Goal: Information Seeking & Learning: Check status

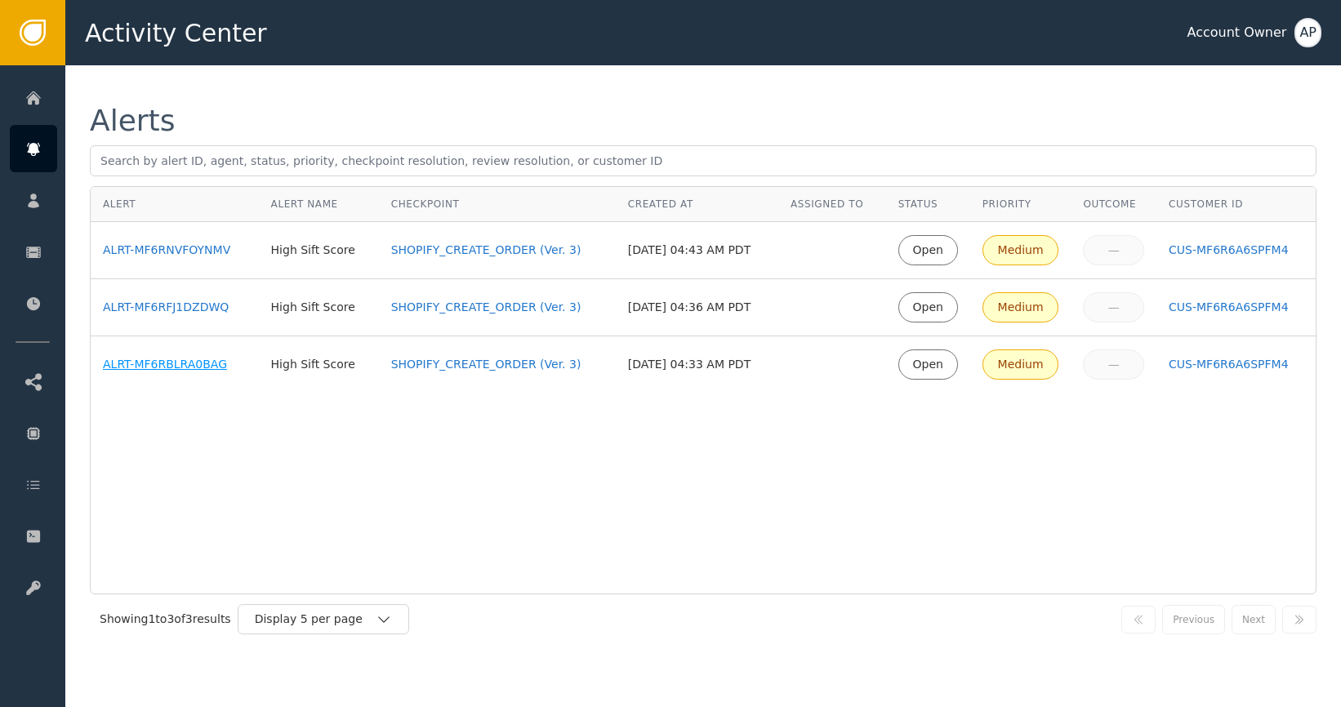
drag, startPoint x: 188, startPoint y: 368, endPoint x: 192, endPoint y: 357, distance: 11.4
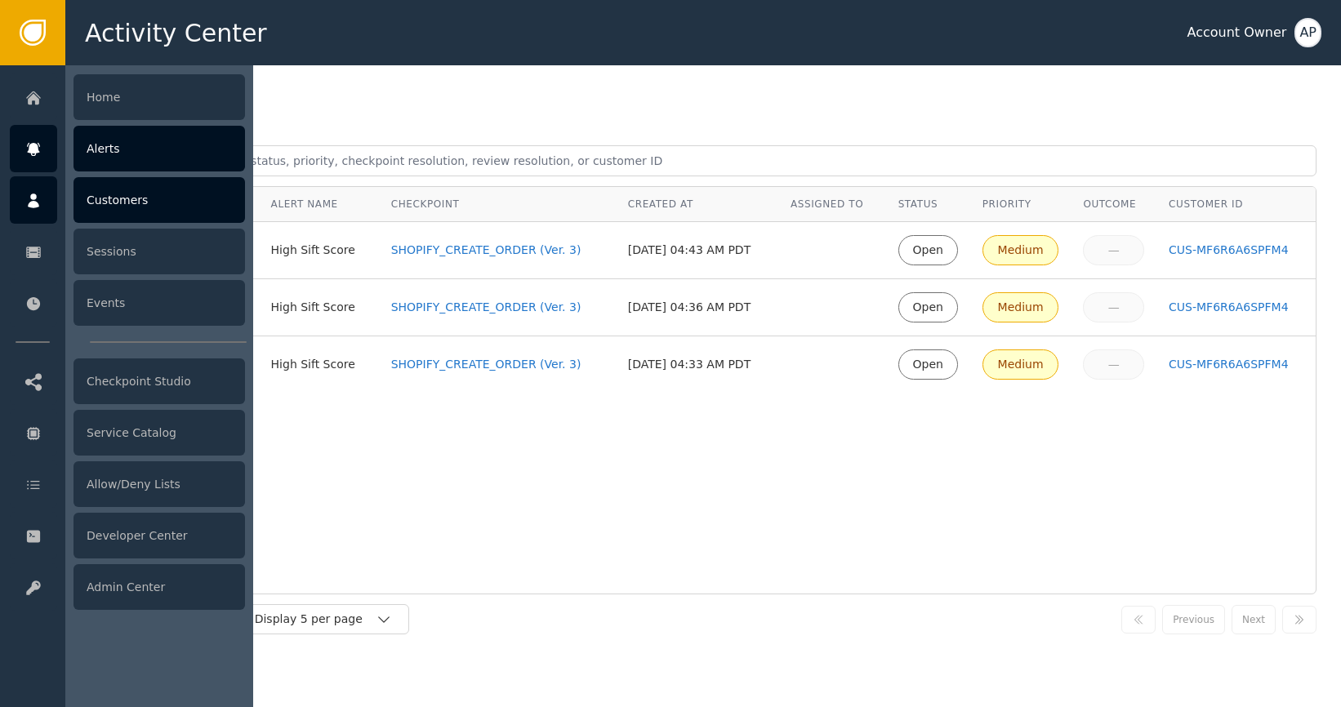
click at [101, 191] on div "Customers" at bounding box center [160, 200] width 172 height 46
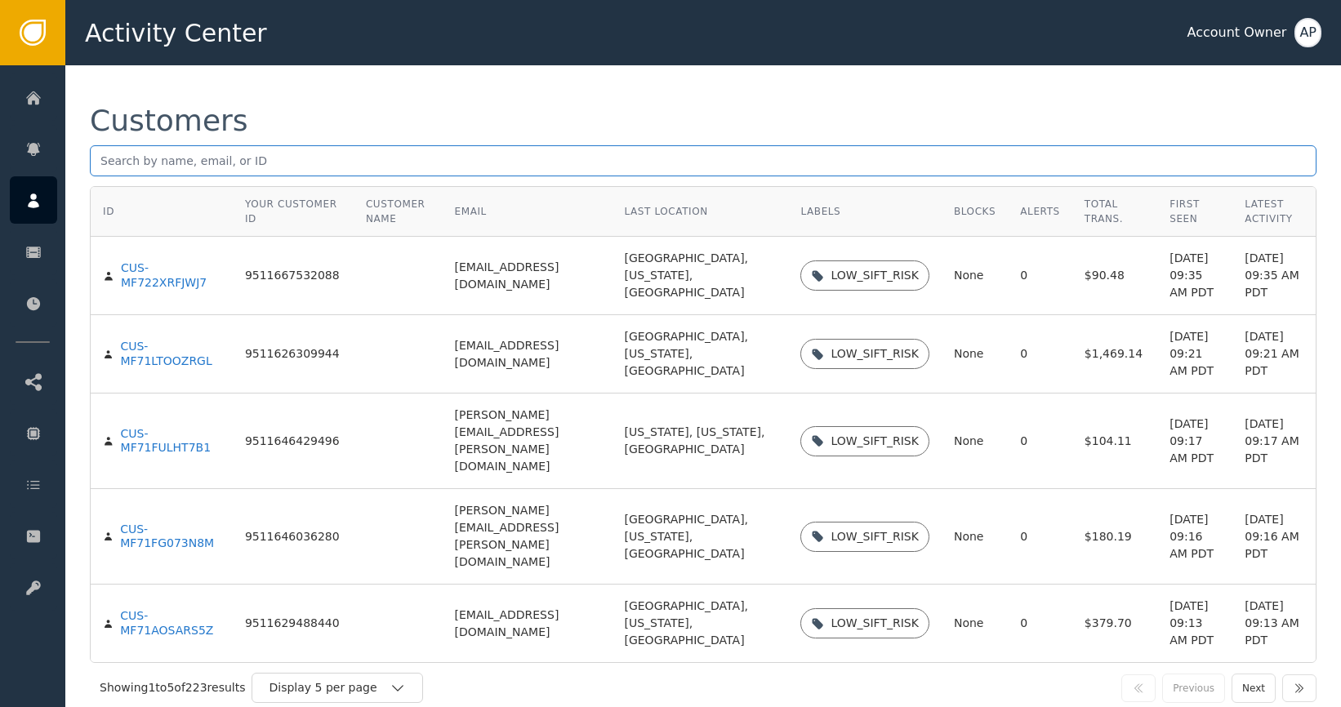
click at [430, 172] on input "text" at bounding box center [703, 160] width 1227 height 31
paste input "eagereverest"
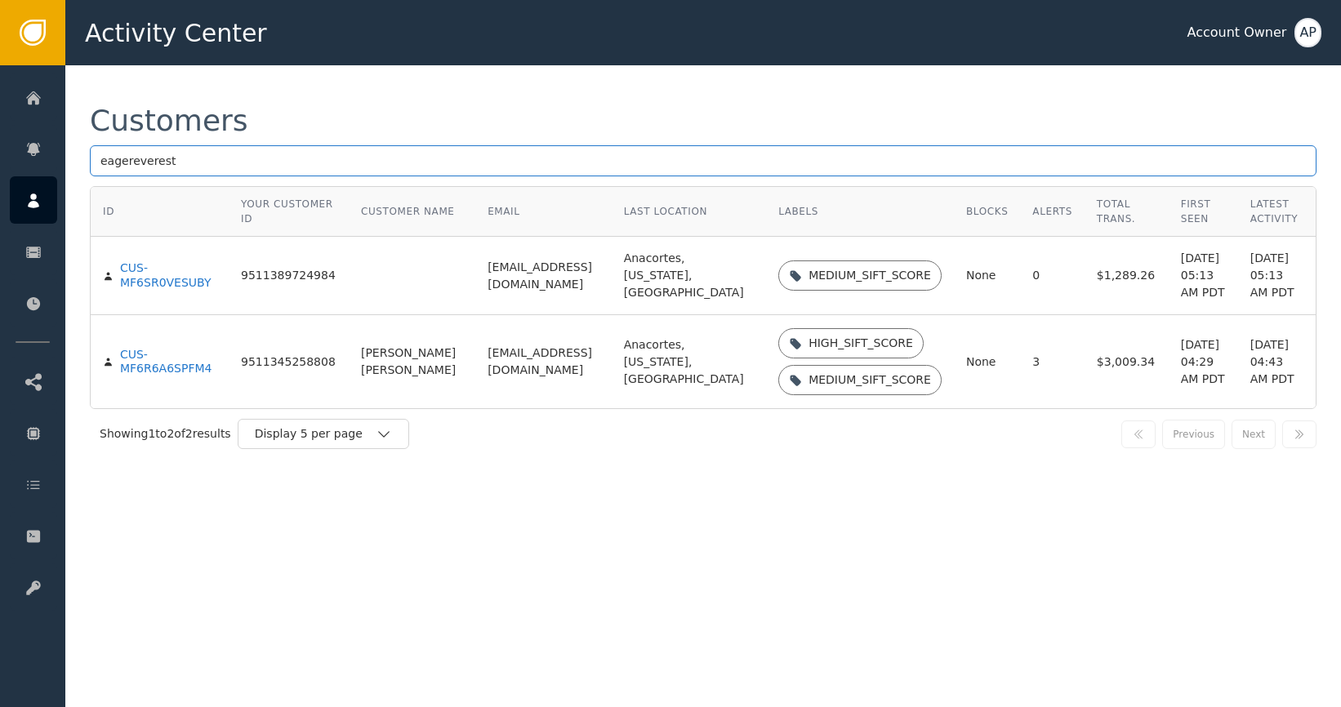
click at [374, 167] on input "eagereverest" at bounding box center [703, 160] width 1227 height 31
paste input "[EMAIL_ADDRESS][DOMAIN_NAME]"
type input "[EMAIL_ADDRESS][DOMAIN_NAME]"
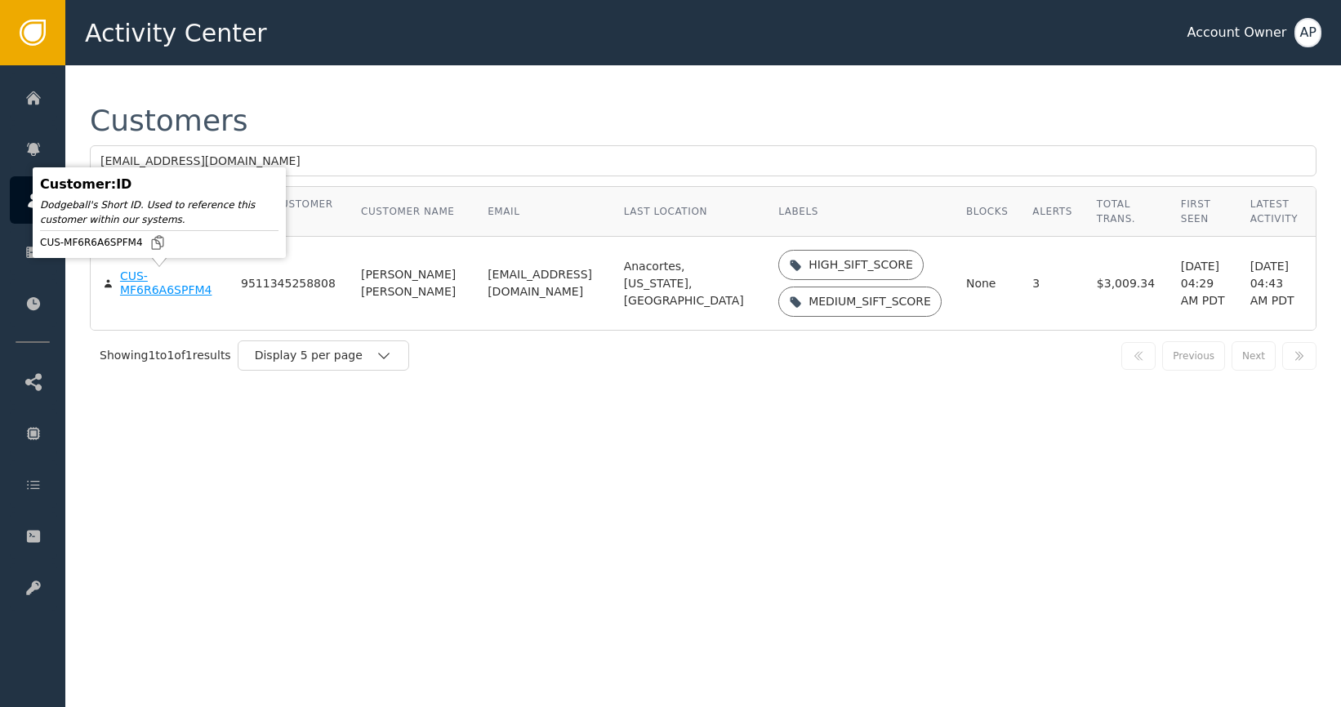
click at [148, 293] on div "CUS-MF6R6A6SPFM4" at bounding box center [168, 284] width 96 height 29
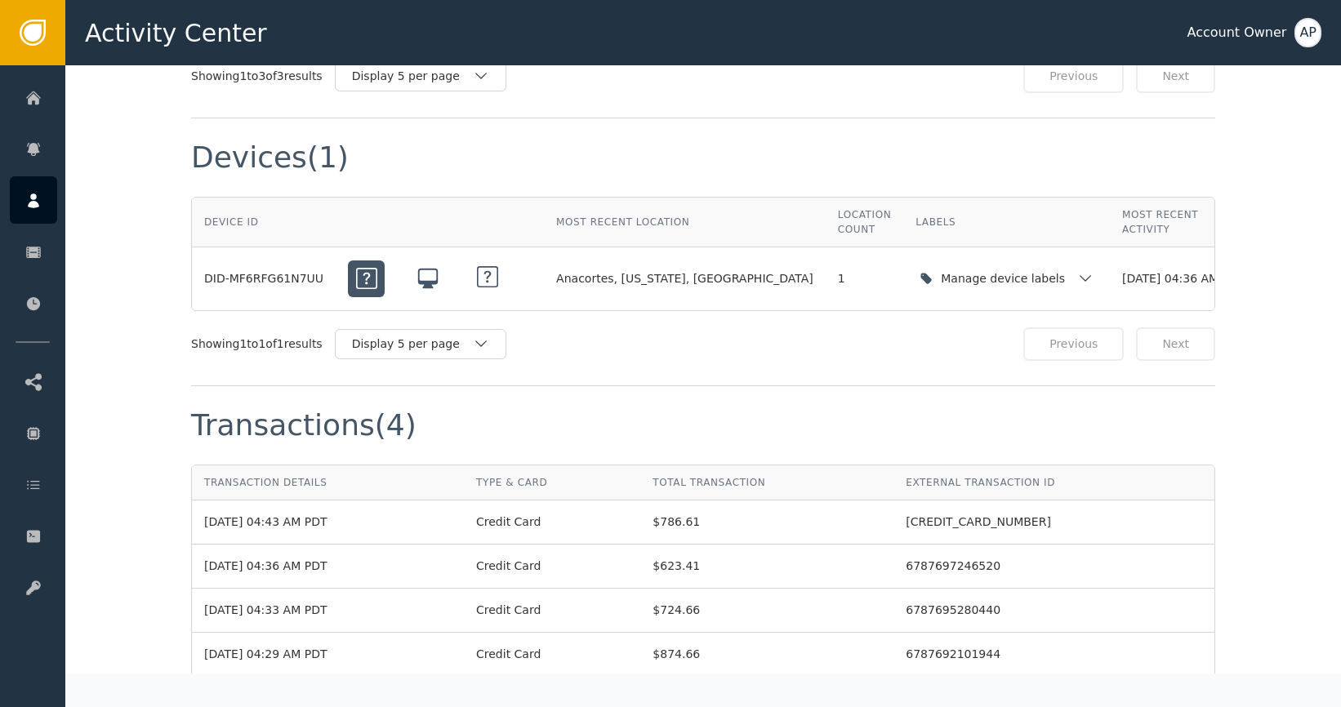
scroll to position [1470, 0]
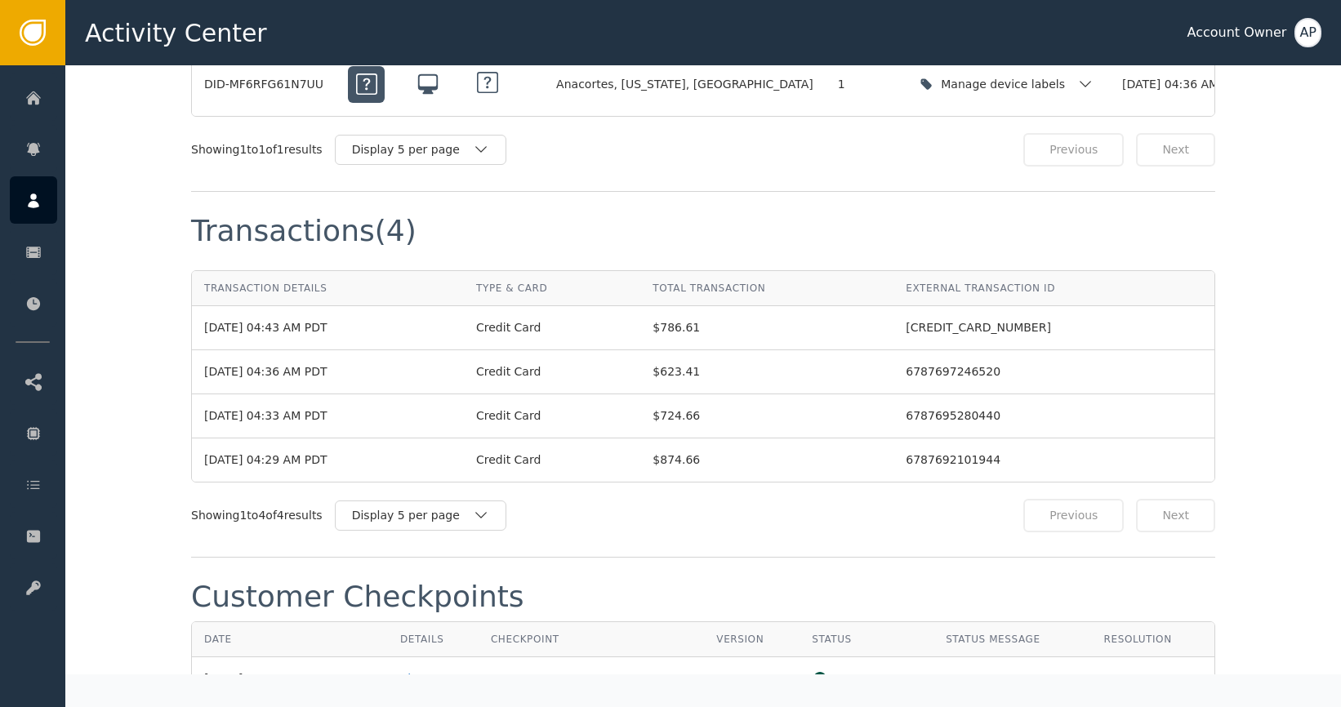
click at [577, 481] on td "Credit Card" at bounding box center [552, 460] width 176 height 43
click at [312, 469] on div "[DATE] 04:29 AM PDT" at bounding box center [327, 460] width 247 height 17
drag, startPoint x: 312, startPoint y: 477, endPoint x: 337, endPoint y: 478, distance: 24.5
click at [313, 469] on div "[DATE] 04:29 AM PDT" at bounding box center [327, 460] width 247 height 17
drag, startPoint x: 607, startPoint y: 479, endPoint x: 545, endPoint y: 475, distance: 62.2
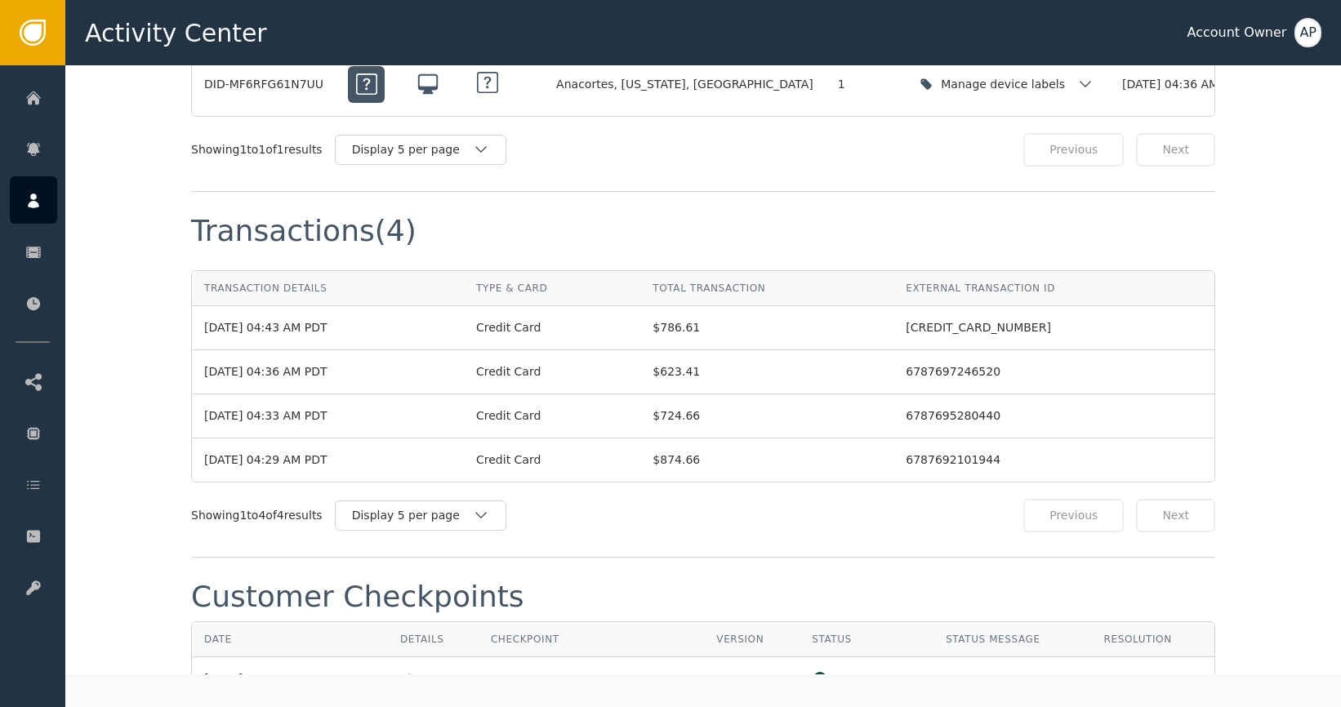
click at [574, 469] on div "Credit Card" at bounding box center [552, 460] width 152 height 17
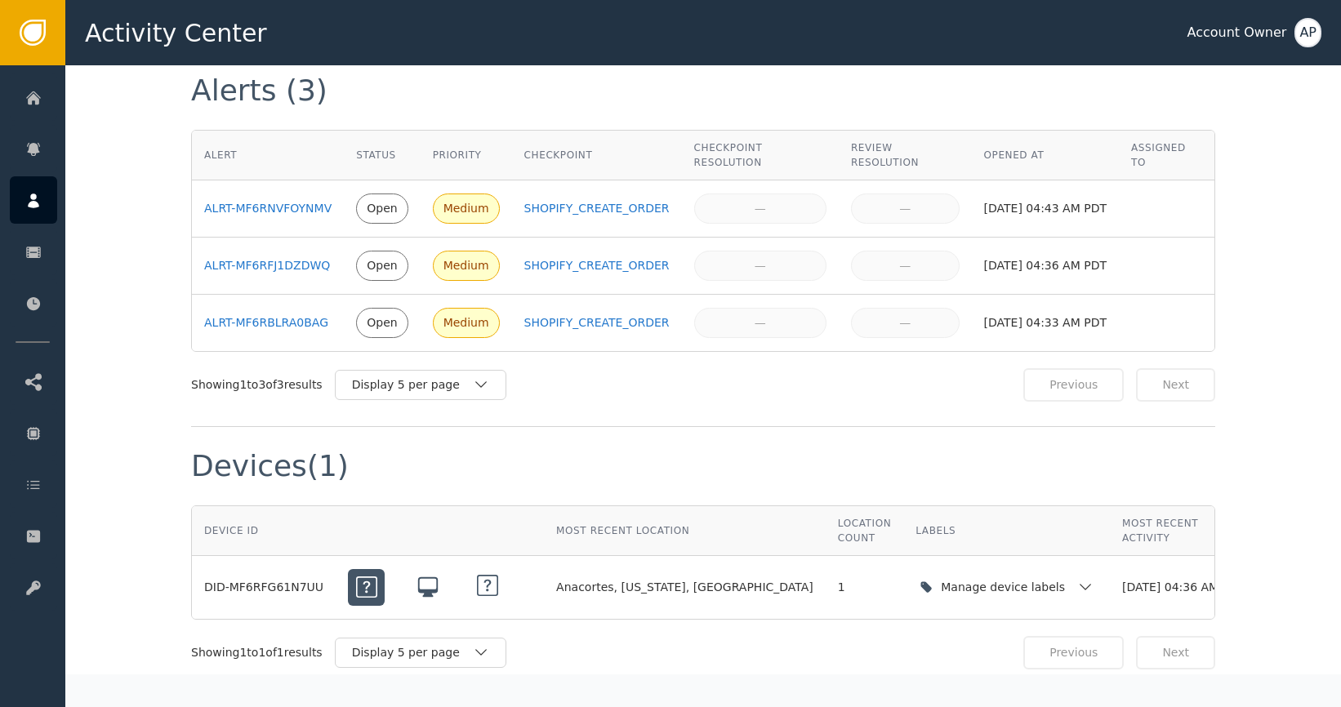
scroll to position [951, 0]
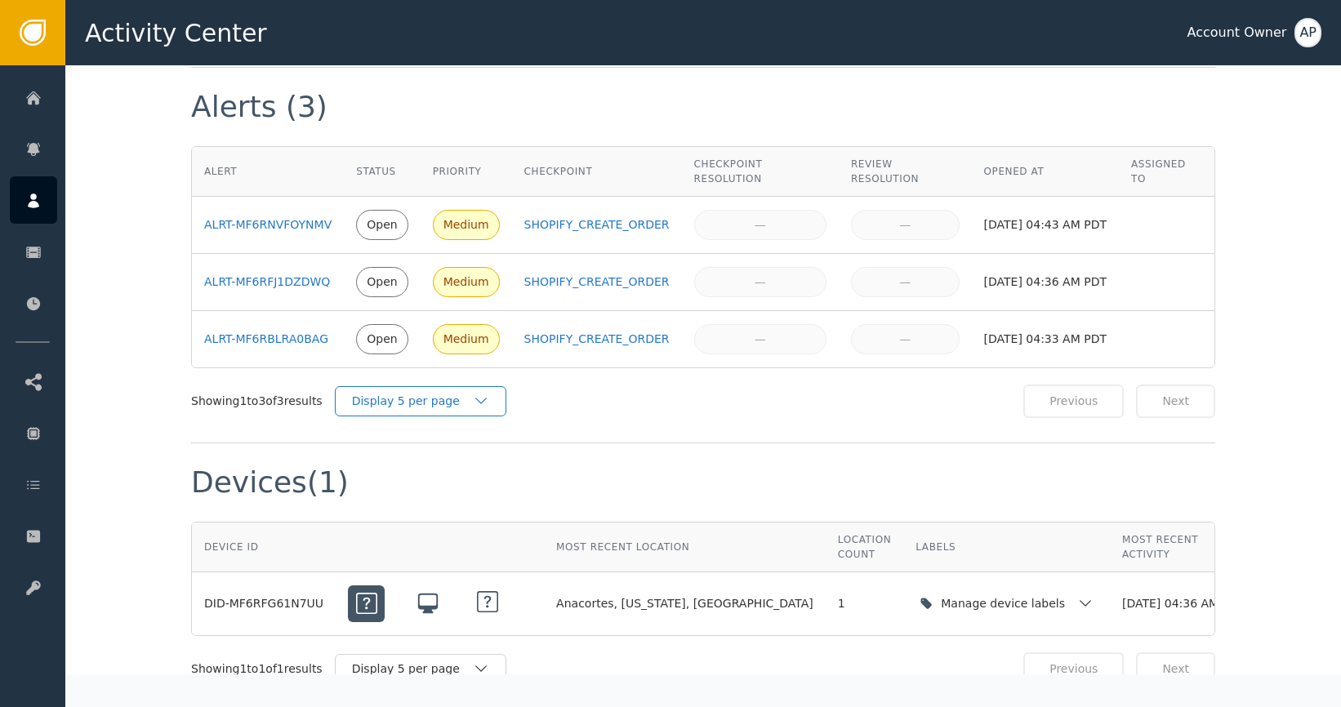
click at [486, 409] on div "Display 5 per page" at bounding box center [421, 401] width 172 height 30
click at [472, 432] on div "Display 10 per page" at bounding box center [424, 438] width 131 height 17
drag, startPoint x: 200, startPoint y: 426, endPoint x: 158, endPoint y: 428, distance: 42.5
click at [170, 427] on div "Label this customer Block this customer Customer : CUS-MF6R6A6SPFM4 Your Custom…" at bounding box center [703, 437] width 1276 height 2645
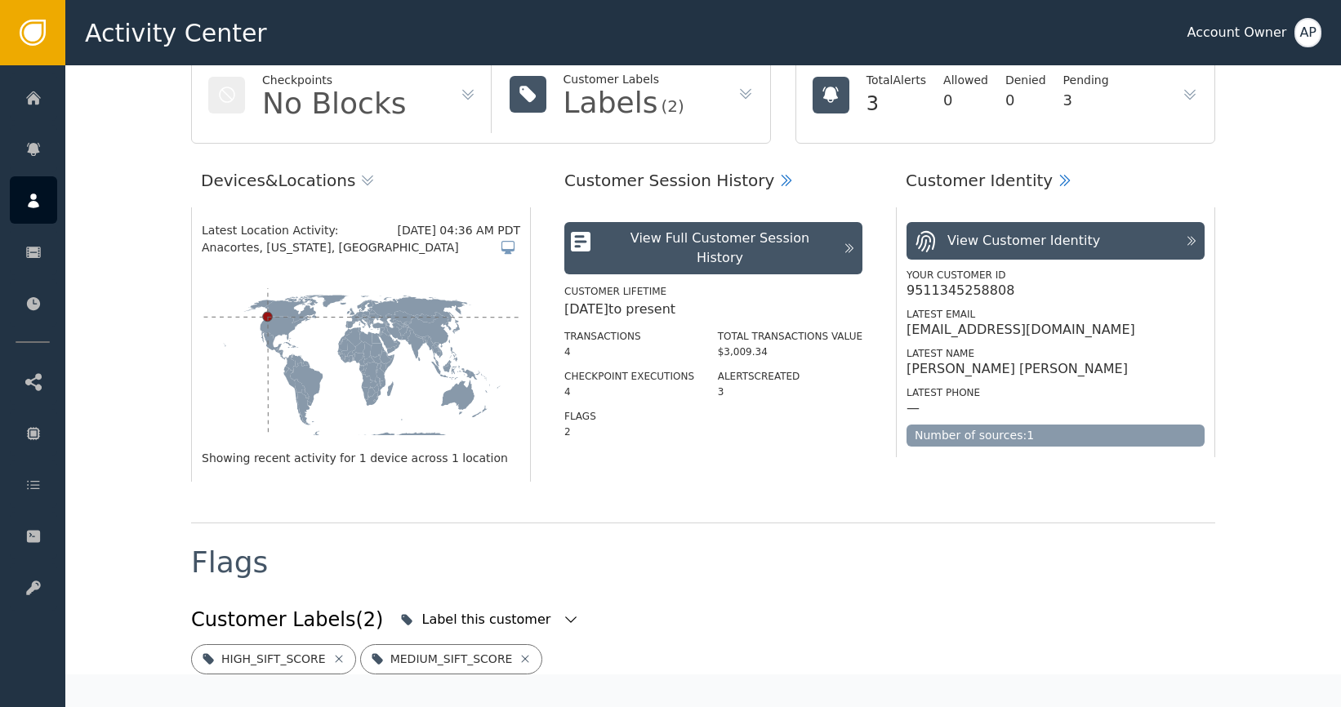
scroll to position [0, 0]
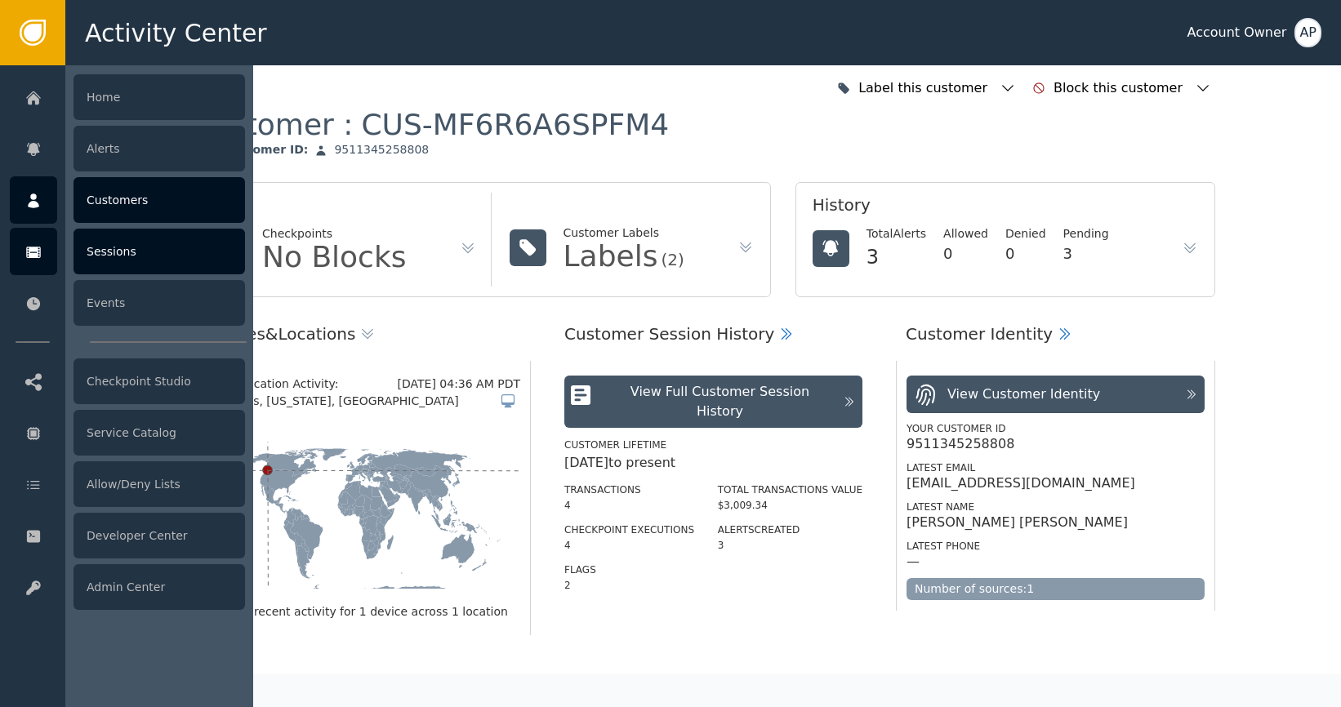
click at [115, 262] on div "Sessions" at bounding box center [160, 252] width 172 height 46
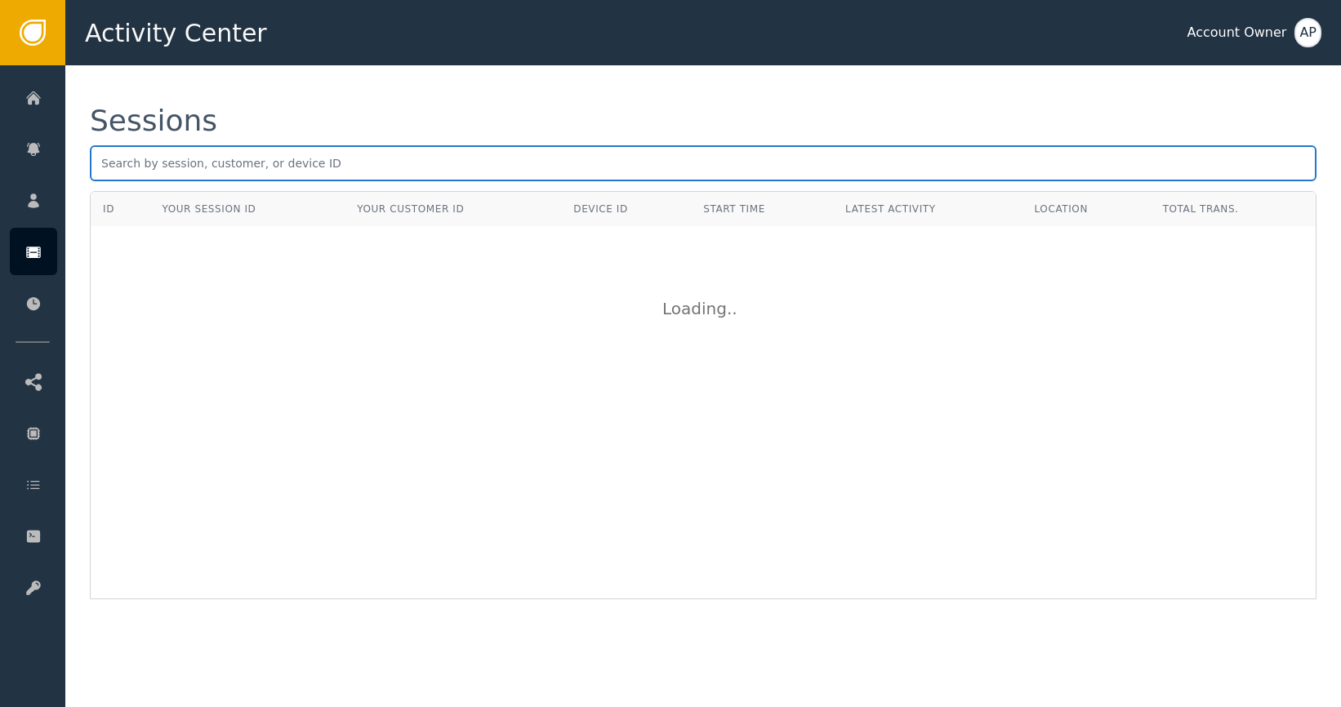
click at [363, 171] on input "text" at bounding box center [703, 163] width 1227 height 36
paste input "[EMAIL_ADDRESS][DOMAIN_NAME]"
click at [337, 153] on input "[EMAIL_ADDRESS][DOMAIN_NAME]" at bounding box center [703, 163] width 1227 height 36
paste input "DID-MF6RNSIQWFEX"
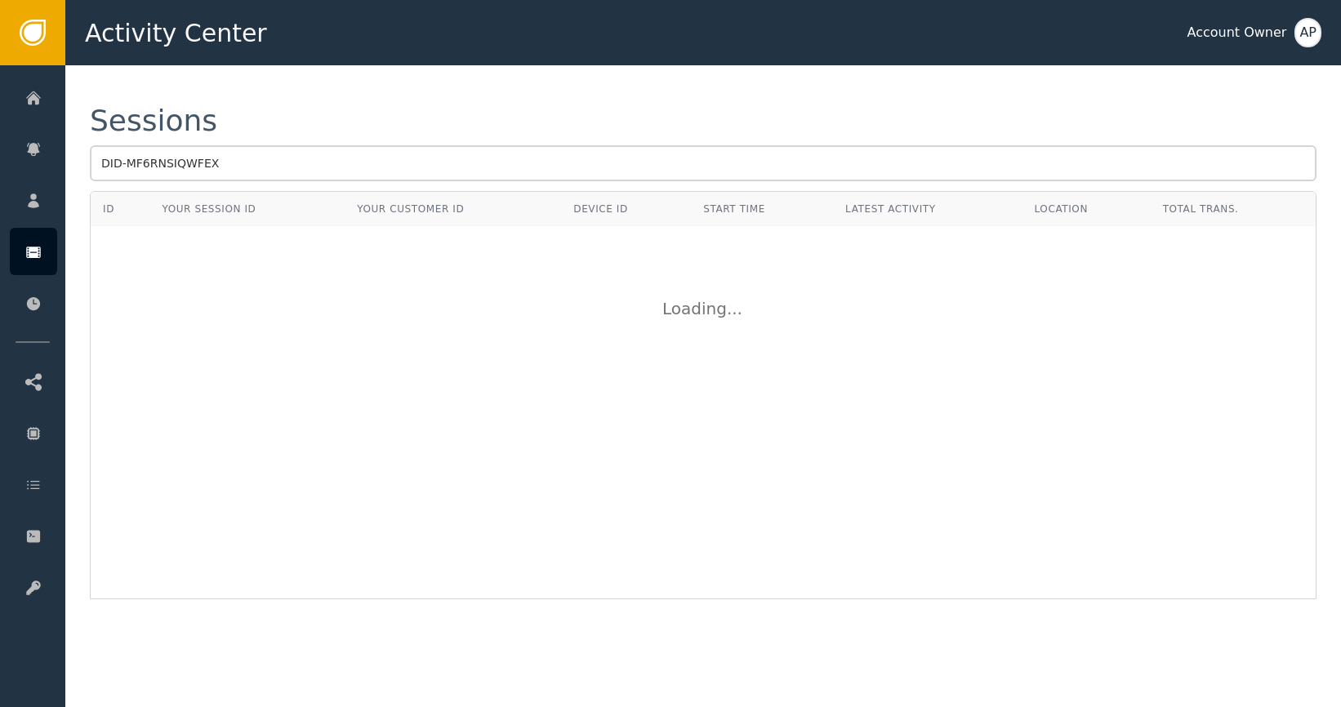
drag, startPoint x: 537, startPoint y: 103, endPoint x: 750, endPoint y: 121, distance: 213.1
click at [545, 105] on div "Sessions DID-MF6RNSIQWFEX ID Your Session ID Your Customer ID Device ID Start T…" at bounding box center [703, 352] width 1276 height 575
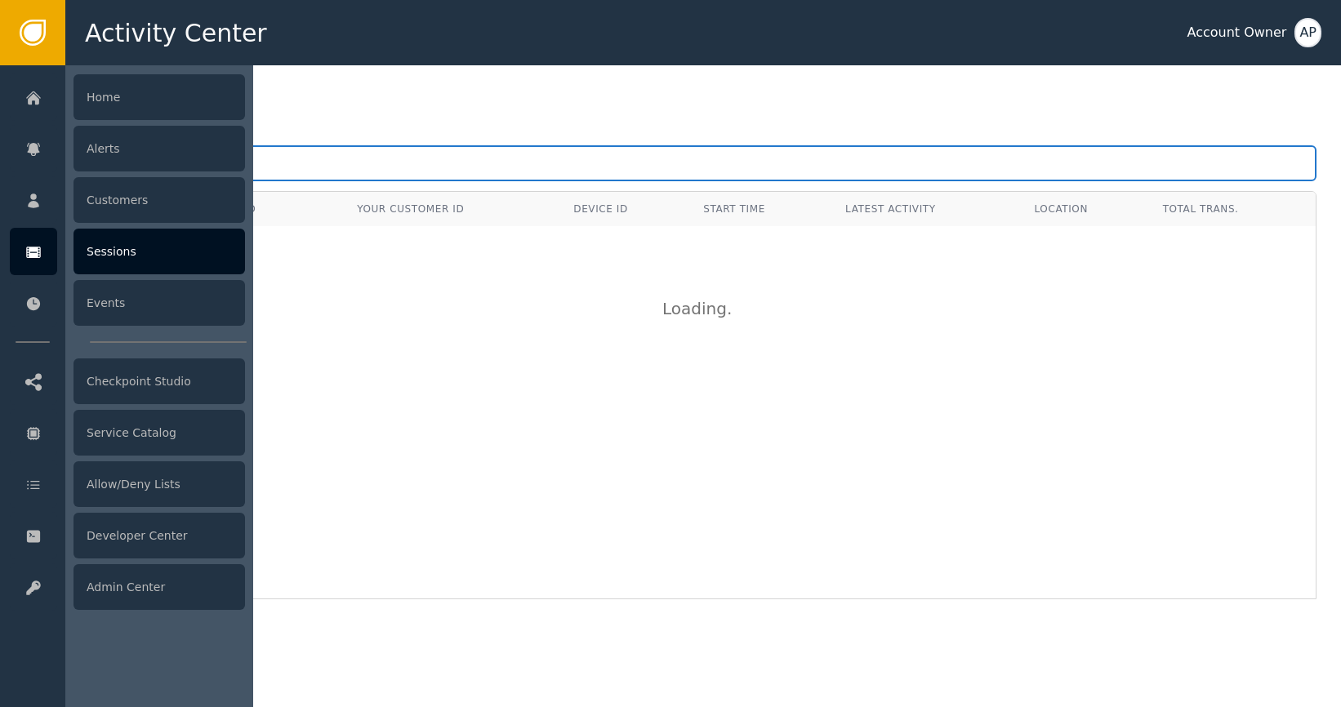
drag, startPoint x: 214, startPoint y: 171, endPoint x: 11, endPoint y: 174, distance: 202.6
click at [13, 65] on div "Activity Center Account Owner AP Home Alerts Customers Sessions Events Checkpoi…" at bounding box center [670, 32] width 1341 height 65
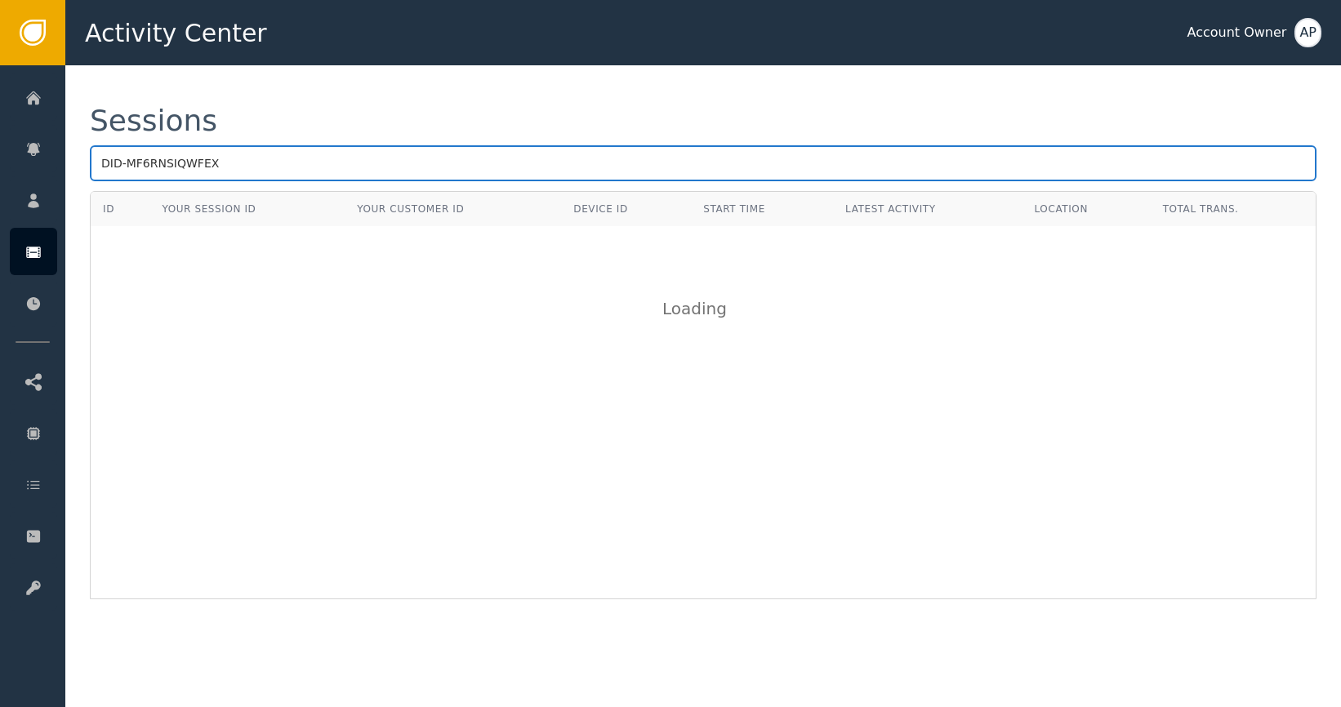
click at [314, 161] on input "DID-MF6RNSIQWFEX" at bounding box center [703, 163] width 1227 height 36
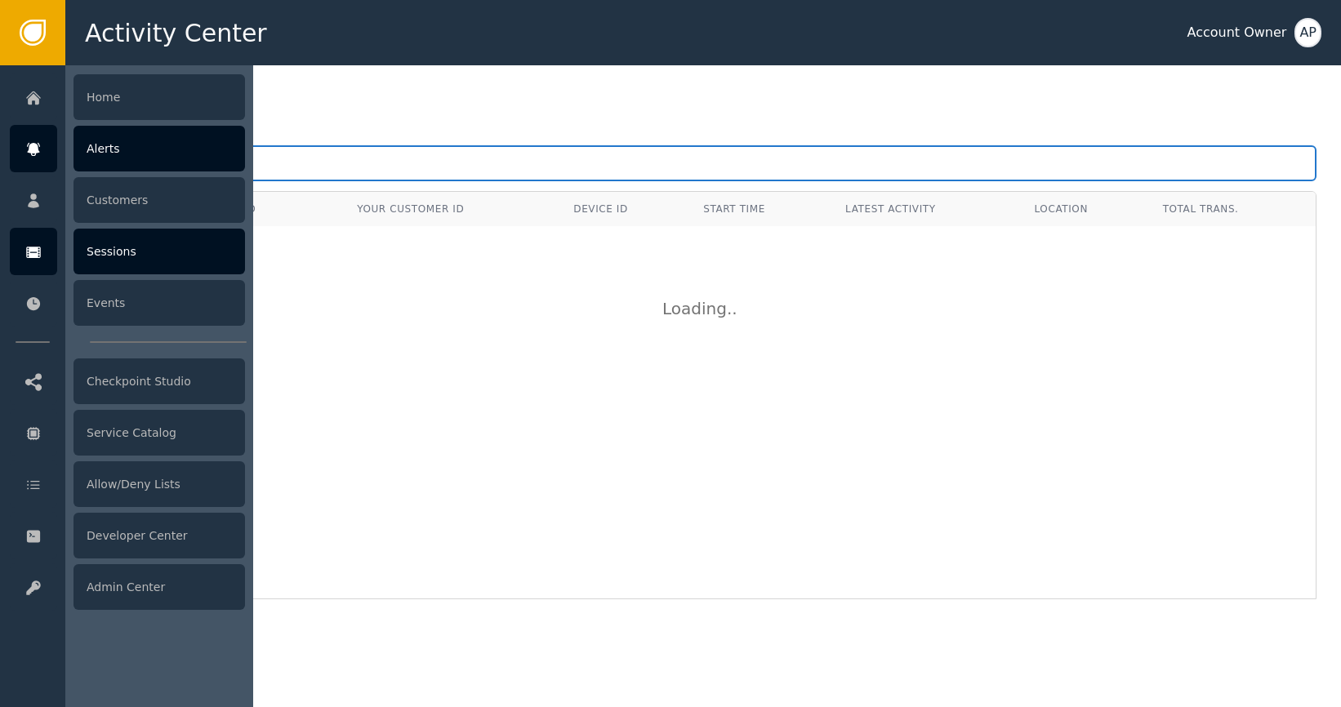
drag, startPoint x: 291, startPoint y: 162, endPoint x: 51, endPoint y: 154, distance: 239.5
click at [55, 65] on div "Activity Center Account Owner AP Home Alerts Customers Sessions Events Checkpoi…" at bounding box center [670, 32] width 1341 height 65
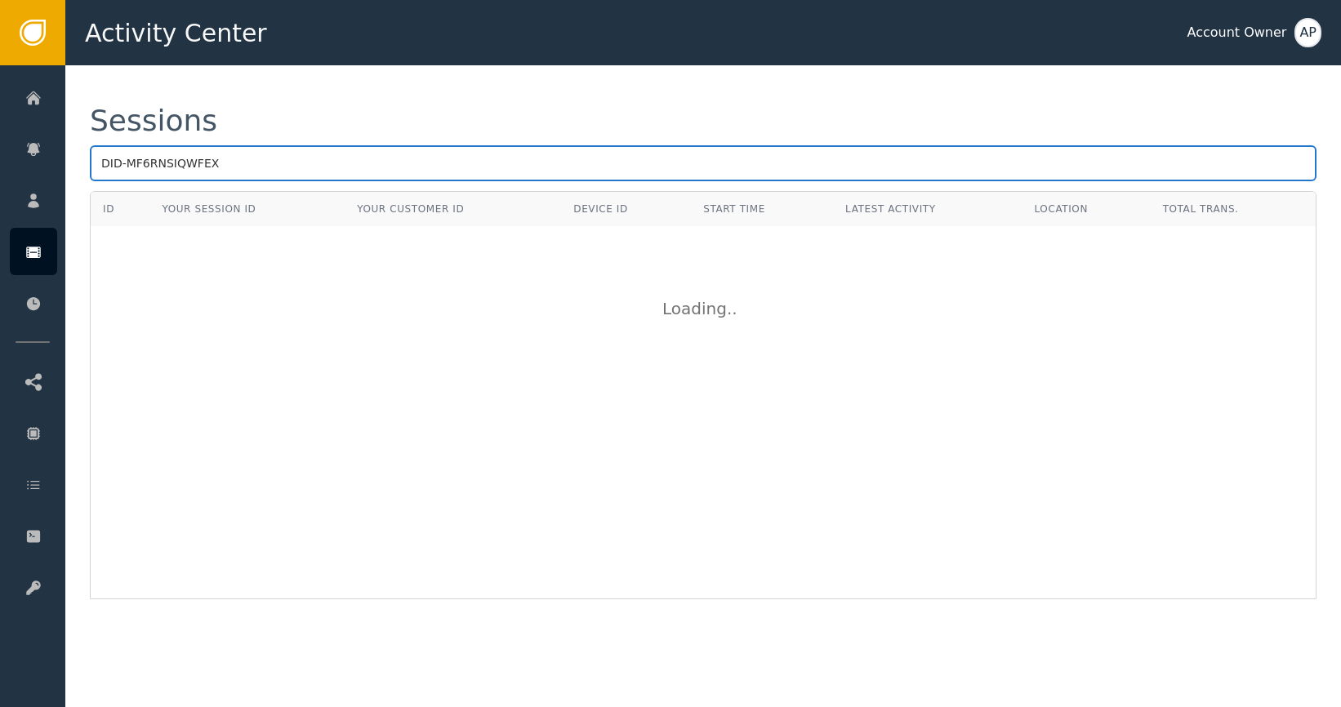
type input ")"
paste input "DID-MF6RNSIQWFEX"
click at [299, 169] on input "DID-MF6RNSIQWFEX" at bounding box center [703, 163] width 1227 height 36
paste input "eagereverest"
paste input "[EMAIL_ADDRESS][DOMAIN_NAME]"
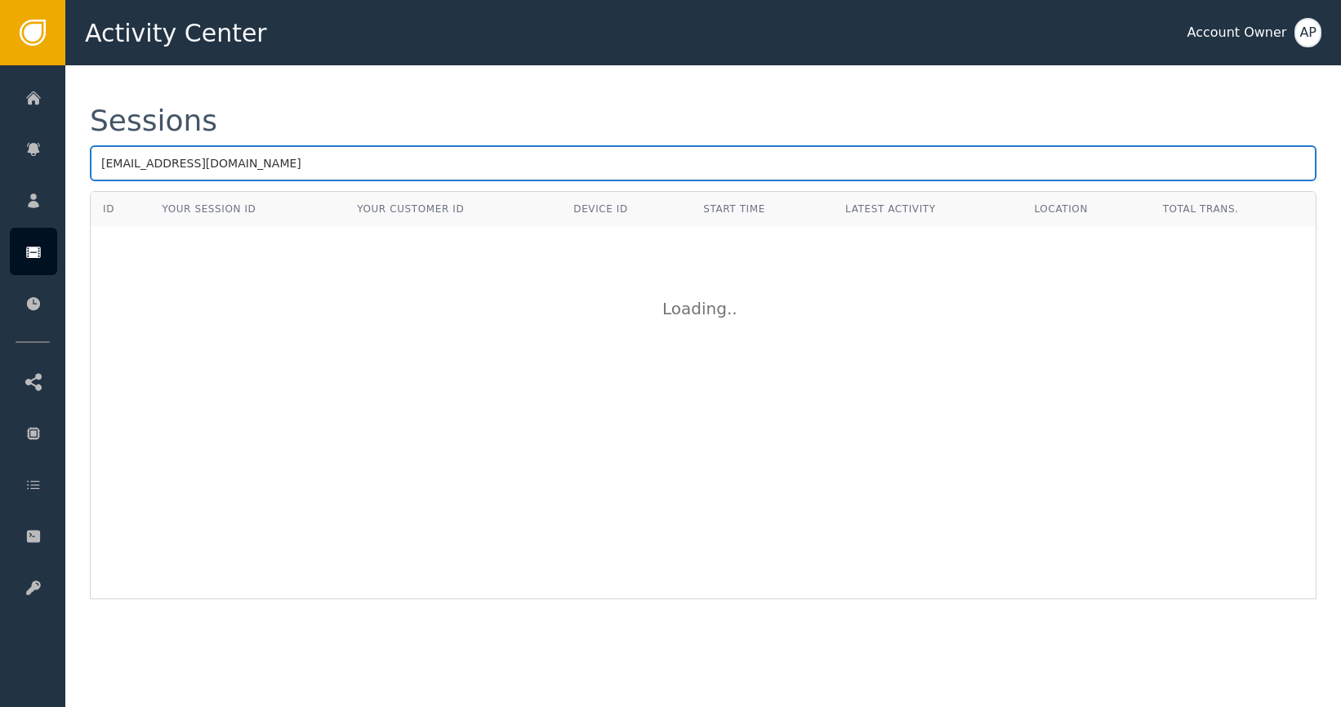
type input "[EMAIL_ADDRESS][DOMAIN_NAME]"
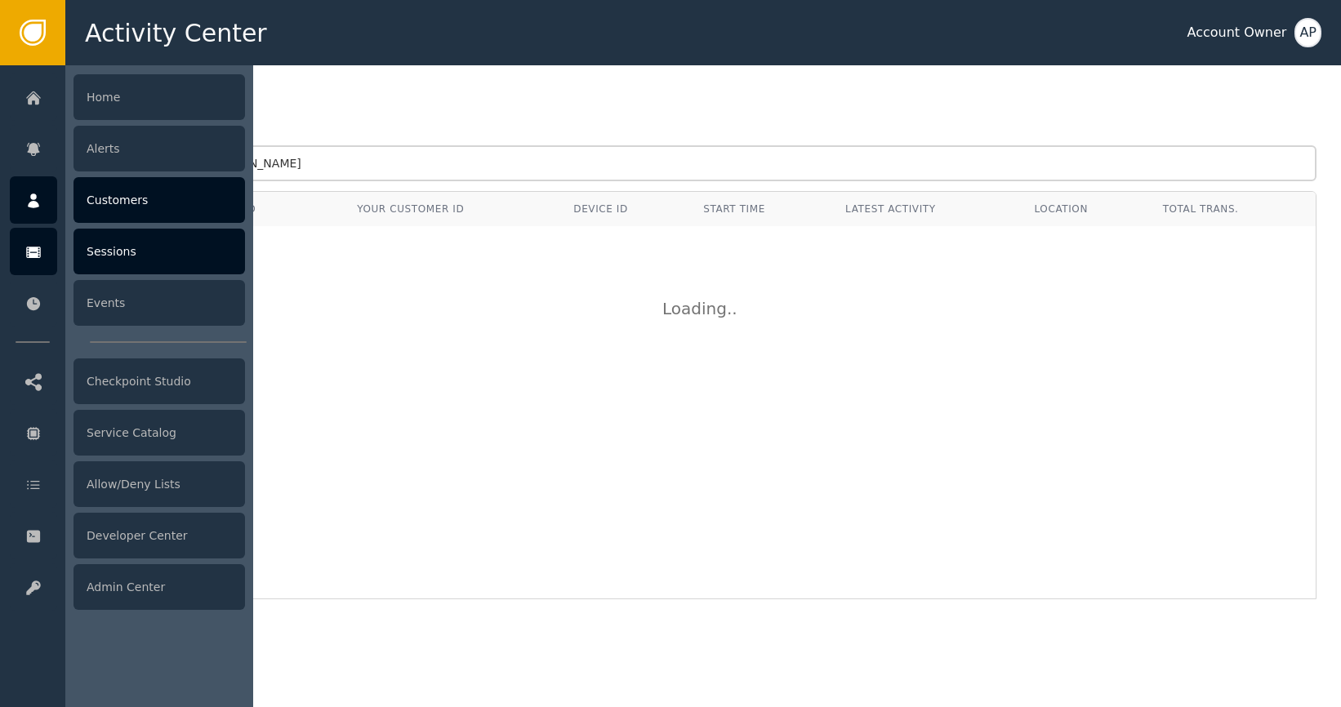
click at [114, 200] on div "Customers" at bounding box center [160, 200] width 172 height 46
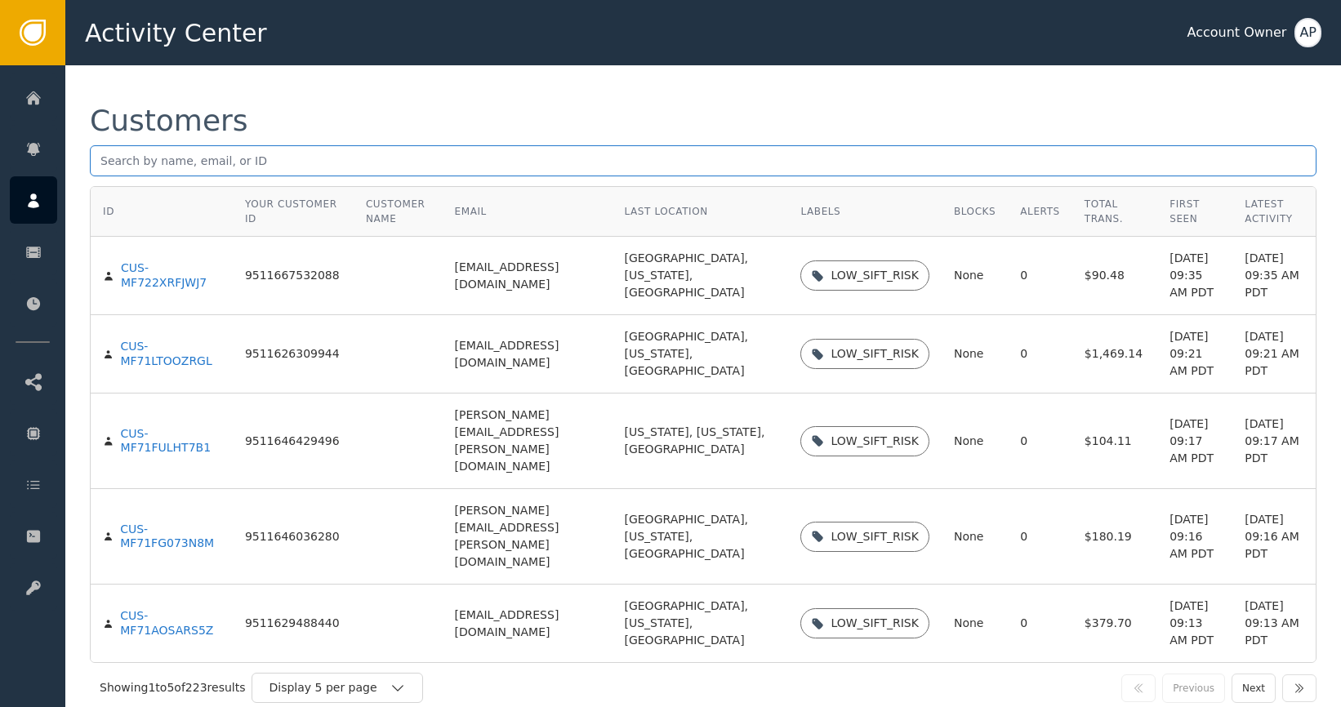
click at [215, 157] on input "text" at bounding box center [703, 160] width 1227 height 31
paste input "[EMAIL_ADDRESS][DOMAIN_NAME]"
type input "[EMAIL_ADDRESS][DOMAIN_NAME]"
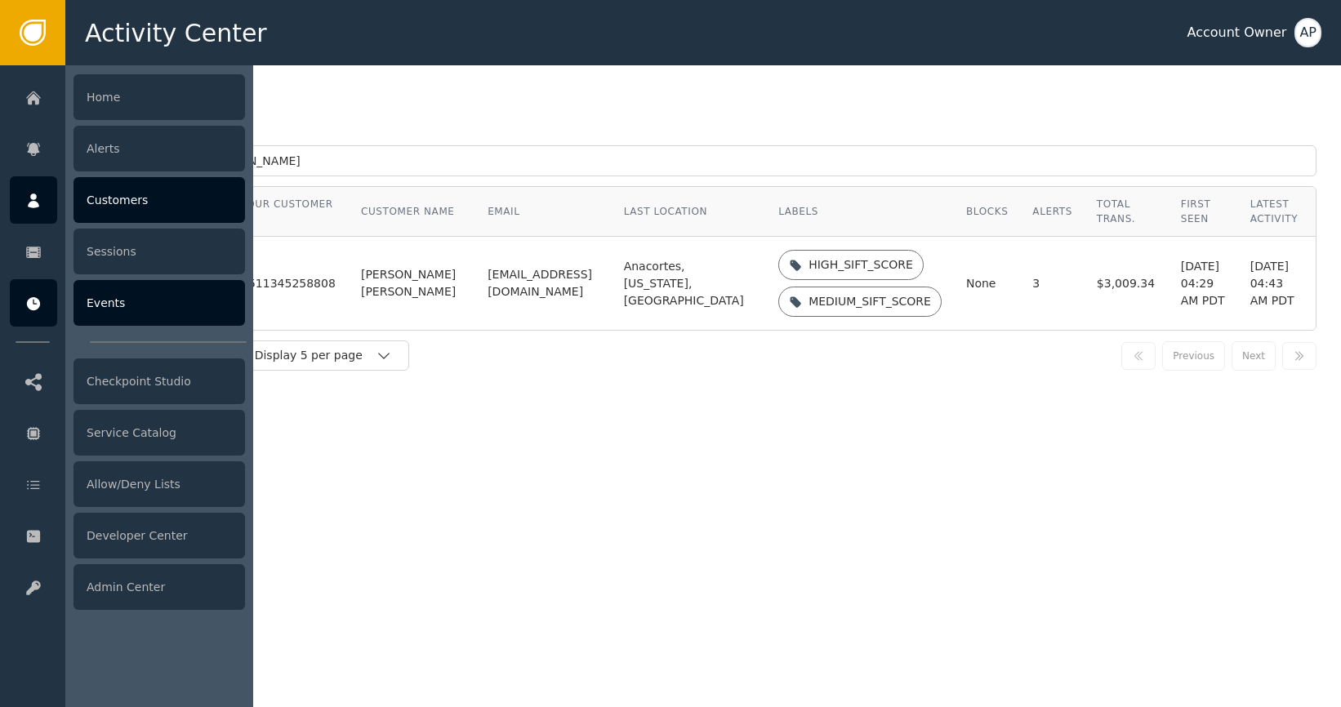
click at [140, 297] on div "Events" at bounding box center [160, 303] width 172 height 46
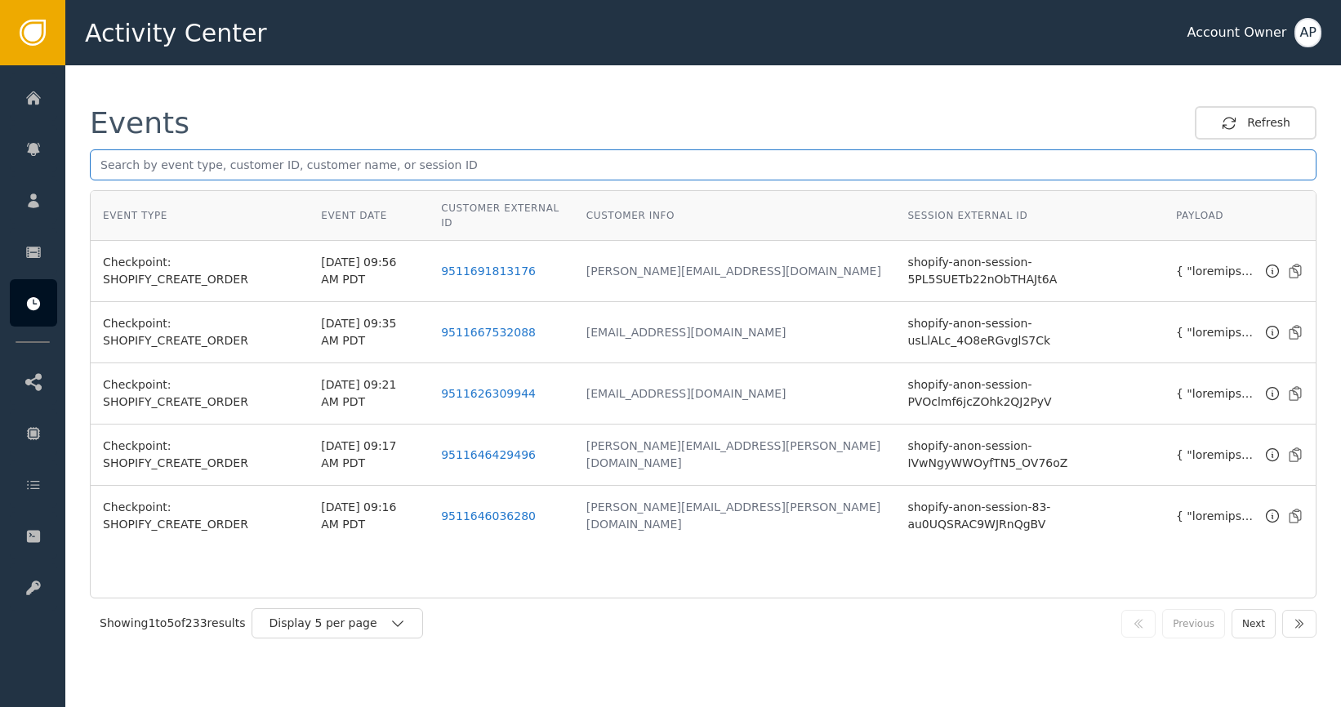
click at [283, 169] on input "text" at bounding box center [703, 164] width 1227 height 31
paste input "[EMAIL_ADDRESS][DOMAIN_NAME]"
type input "[EMAIL_ADDRESS][DOMAIN_NAME]"
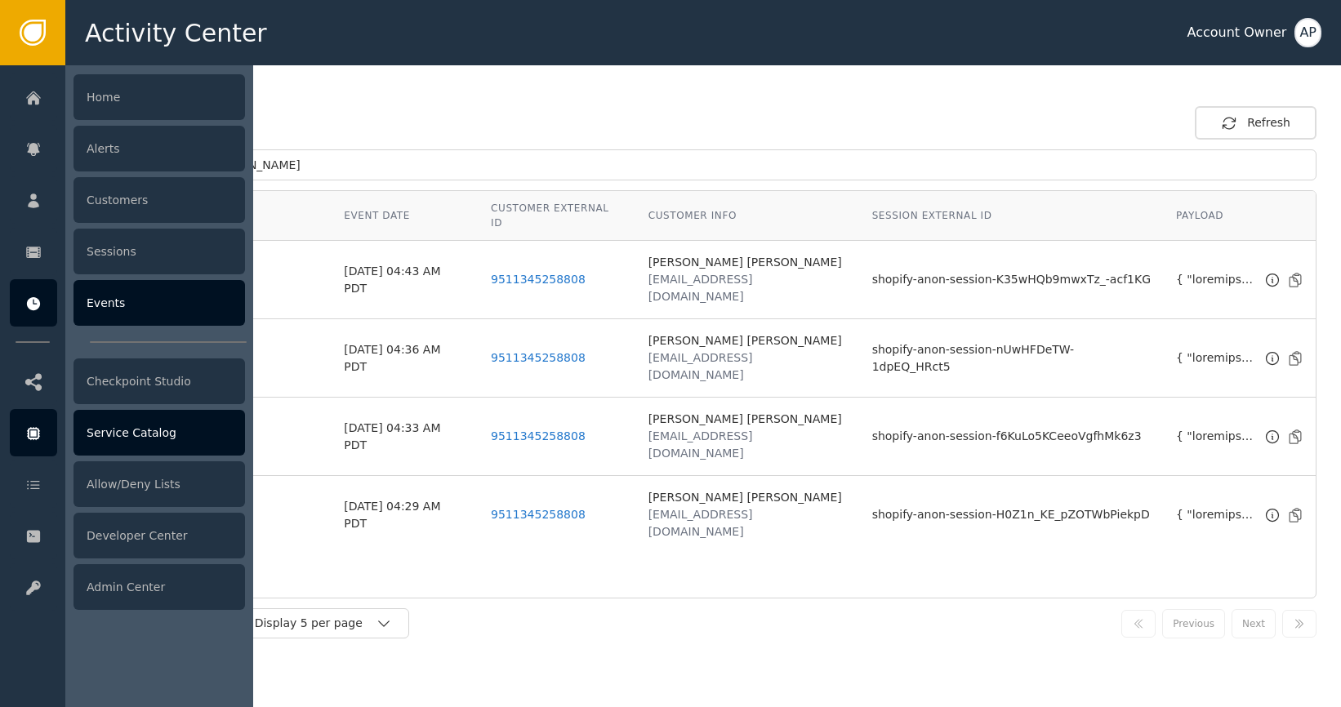
click at [159, 142] on div "Alerts" at bounding box center [160, 149] width 172 height 46
